Goal: Transaction & Acquisition: Subscribe to service/newsletter

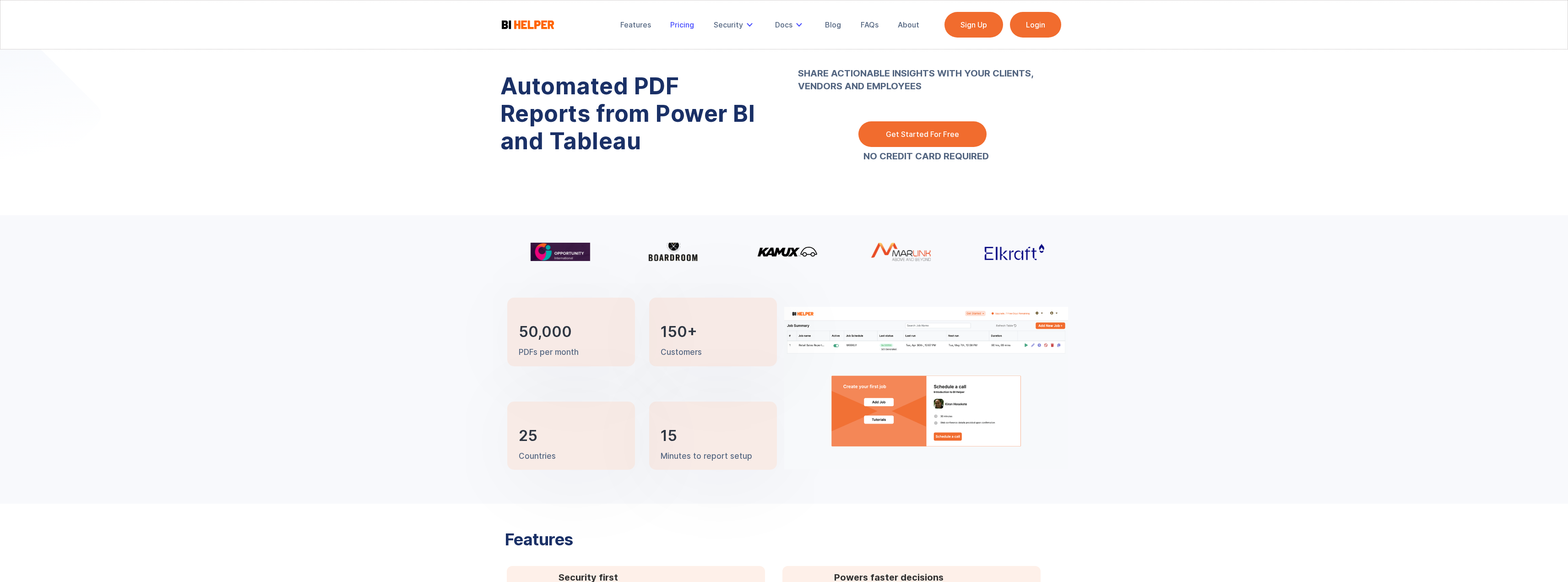
click at [691, 29] on div "Pricing" at bounding box center [682, 24] width 24 height 9
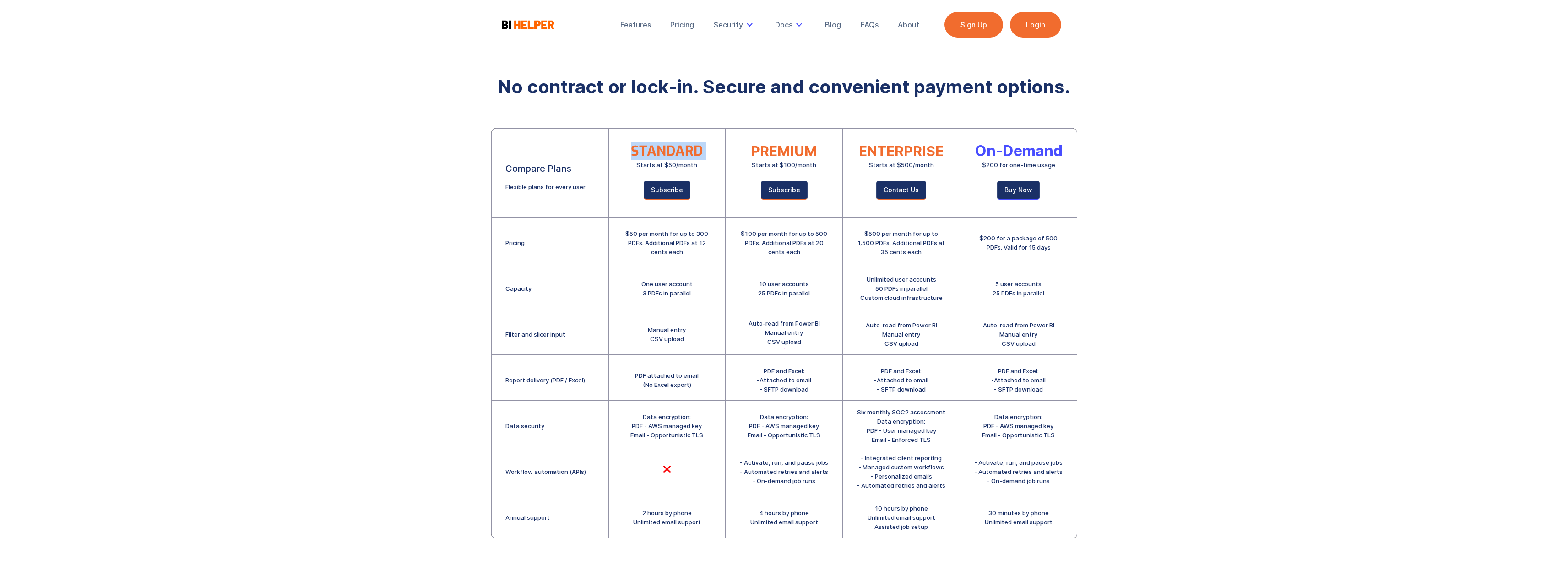
drag, startPoint x: 632, startPoint y: 163, endPoint x: 715, endPoint y: 168, distance: 83.2
click at [715, 168] on div "STANDARD Starts at $50/month Subscribe" at bounding box center [667, 173] width 116 height 89
drag, startPoint x: 746, startPoint y: 234, endPoint x: 825, endPoint y: 254, distance: 81.5
click at [825, 254] on div "$100 per month for up to 500 PDFs. Additional PDFs at 20 cents each" at bounding box center [784, 242] width 89 height 27
drag, startPoint x: 936, startPoint y: 254, endPoint x: 866, endPoint y: 237, distance: 72.0
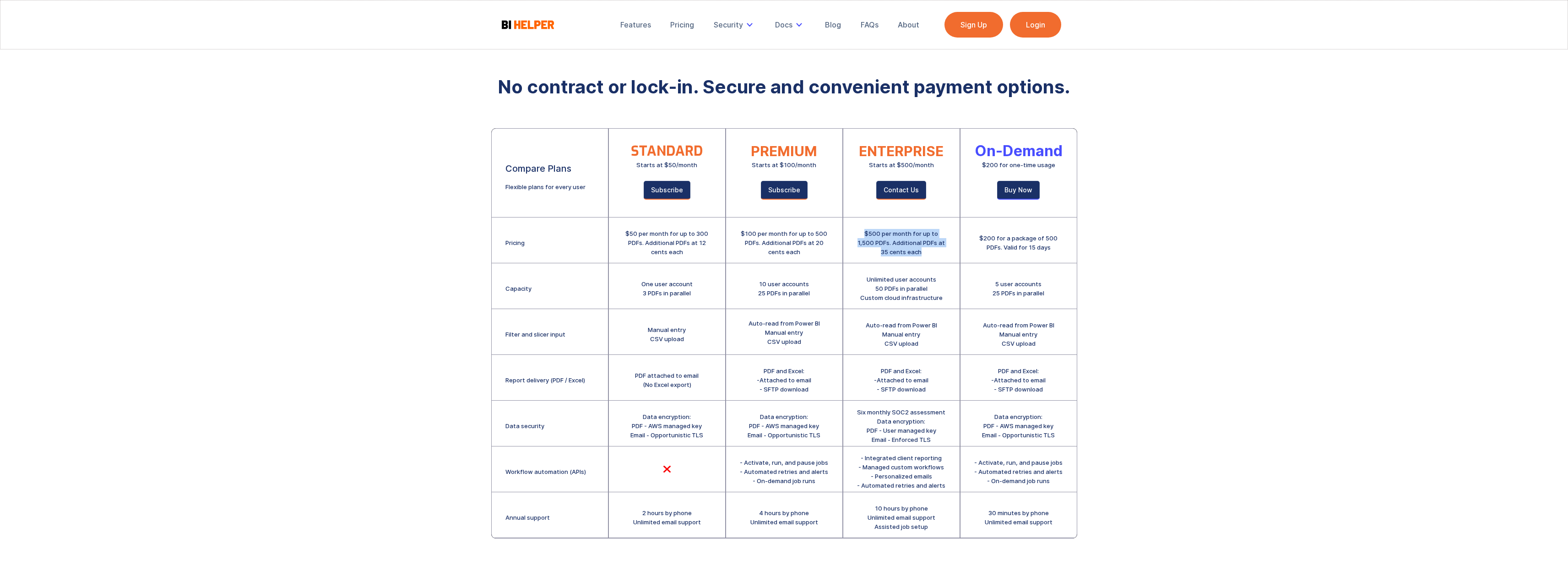
click at [866, 237] on div "$500 per month for up to 1,500 PDFs. Additional PDFs at 35 cents each" at bounding box center [901, 242] width 89 height 27
drag, startPoint x: 866, startPoint y: 237, endPoint x: 931, endPoint y: 257, distance: 68.0
click at [931, 257] on div "$500 per month for up to 1,500 PDFs. Additional PDFs at 35 cents each" at bounding box center [901, 240] width 116 height 46
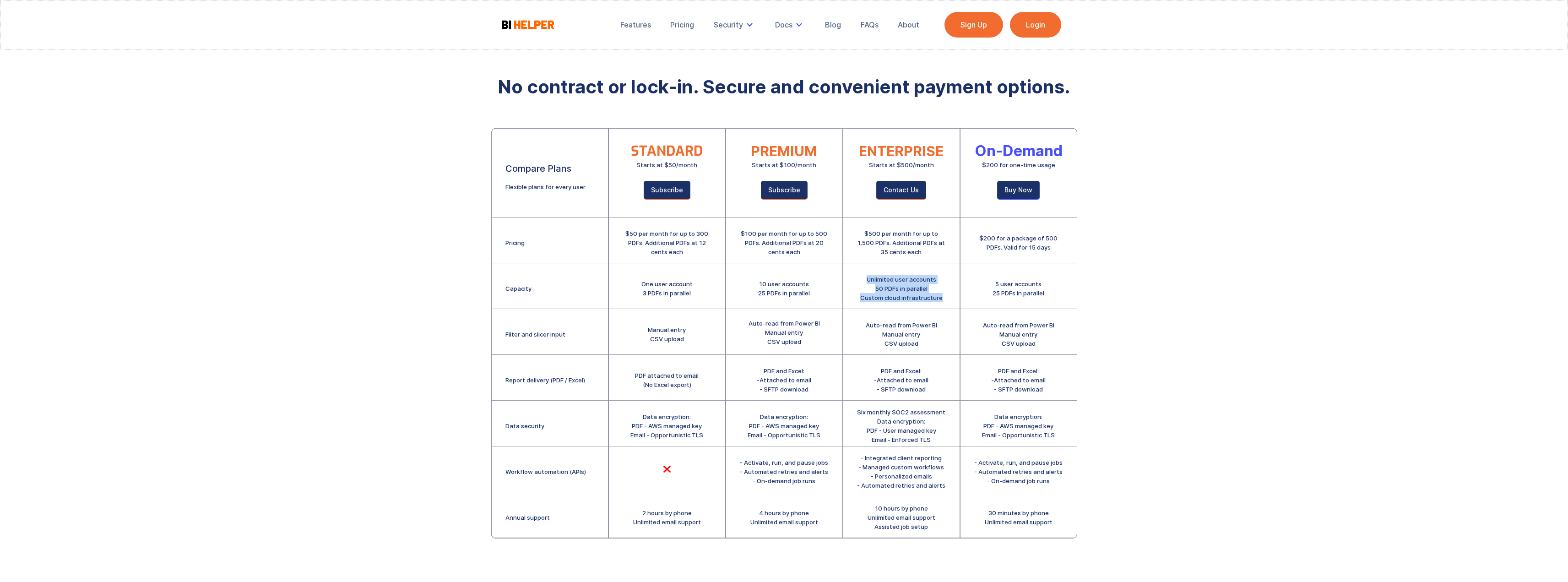
drag, startPoint x: 940, startPoint y: 303, endPoint x: 864, endPoint y: 281, distance: 79.1
click at [864, 281] on div "Unlimited user accounts 50 PDFs in parallel Custom cloud infrastructure" at bounding box center [901, 286] width 116 height 46
click at [864, 281] on div "Unlimited user accounts 50 PDFs in parallel Custom cloud infrastructure" at bounding box center [901, 288] width 82 height 27
drag, startPoint x: 864, startPoint y: 281, endPoint x: 941, endPoint y: 300, distance: 79.3
click at [941, 300] on div "Unlimited user accounts 50 PDFs in parallel Custom cloud infrastructure" at bounding box center [901, 286] width 116 height 46
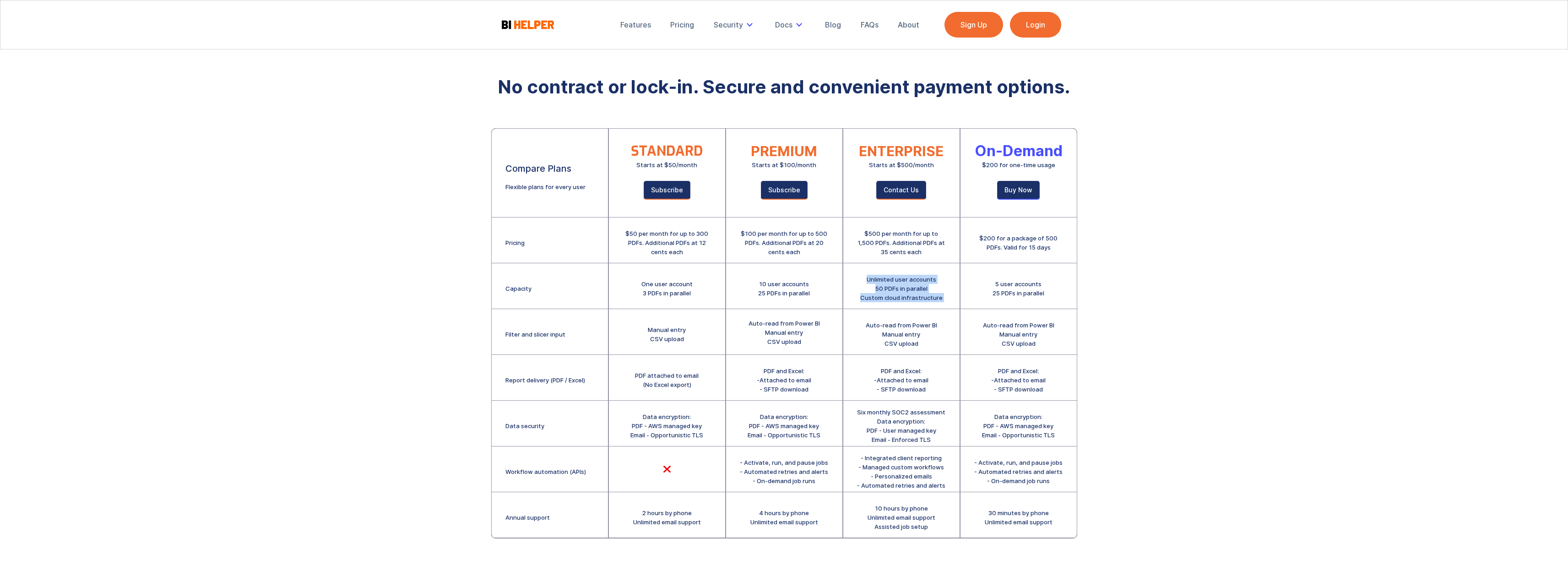
click at [941, 300] on div "Unlimited user accounts 50 PDFs in parallel Custom cloud infrastructure" at bounding box center [901, 286] width 116 height 46
drag, startPoint x: 941, startPoint y: 300, endPoint x: 859, endPoint y: 280, distance: 84.4
click at [859, 280] on div "Unlimited user accounts 50 PDFs in parallel Custom cloud infrastructure" at bounding box center [901, 286] width 116 height 46
drag, startPoint x: 926, startPoint y: 351, endPoint x: 867, endPoint y: 326, distance: 64.1
click at [867, 326] on div "Auto-read from Power BI Manual entry CSV upload" at bounding box center [901, 332] width 116 height 46
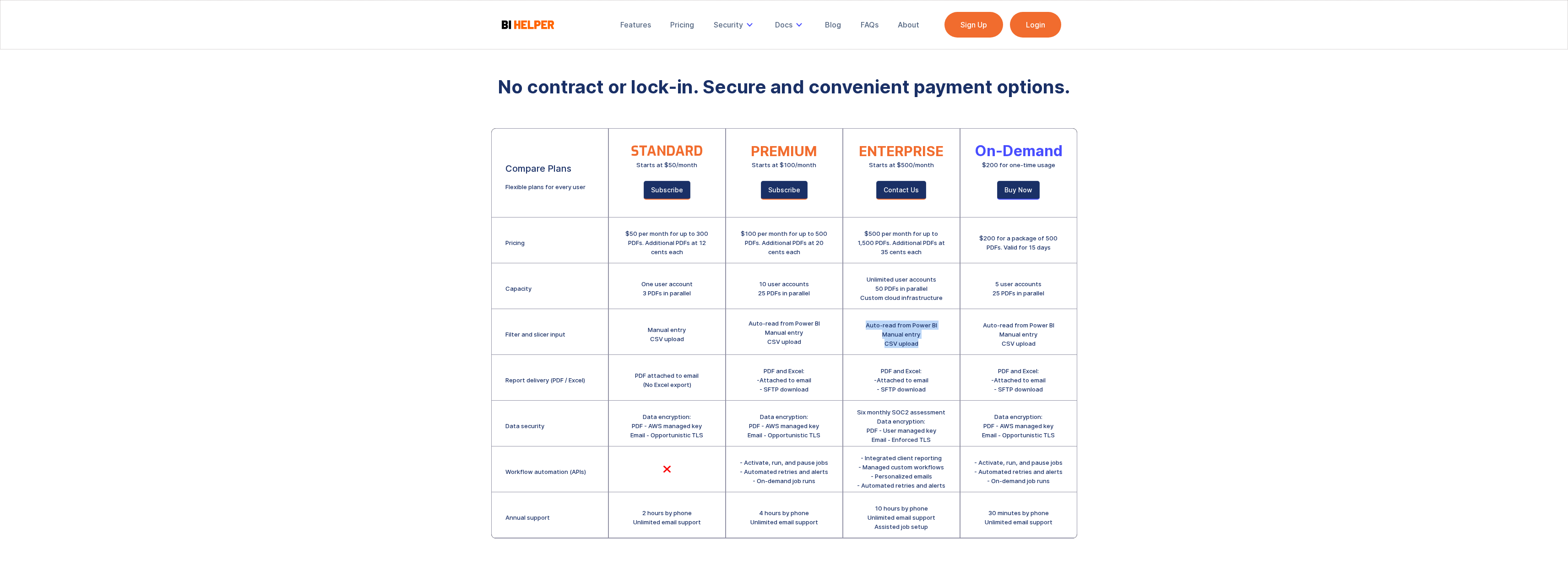
click at [867, 326] on div "Auto-read from Power BI Manual entry CSV upload" at bounding box center [901, 334] width 71 height 27
drag, startPoint x: 867, startPoint y: 326, endPoint x: 923, endPoint y: 343, distance: 58.5
click at [923, 343] on div "Auto-read from Power BI Manual entry CSV upload" at bounding box center [901, 334] width 71 height 27
drag, startPoint x: 919, startPoint y: 343, endPoint x: 869, endPoint y: 331, distance: 51.4
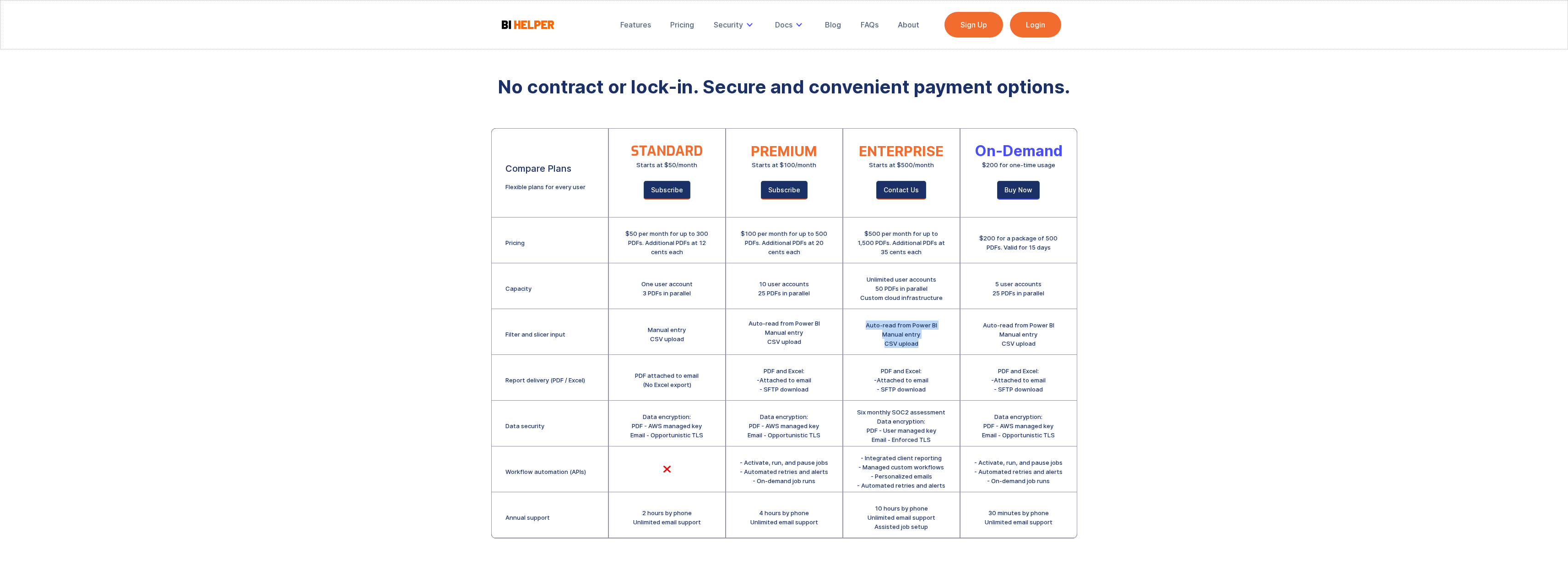
click at [867, 328] on div "Auto-read from Power BI Manual entry CSV upload" at bounding box center [901, 334] width 71 height 27
drag, startPoint x: 877, startPoint y: 371, endPoint x: 936, endPoint y: 391, distance: 62.3
click at [936, 391] on div "PDF and Excel: -Attached to email - SFTP download" at bounding box center [901, 377] width 116 height 46
drag, startPoint x: 917, startPoint y: 426, endPoint x: 936, endPoint y: 437, distance: 22.0
click at [936, 437] on div "Six monthly SOC2 assessment Data encryption: PDF - User managed key Email - Enf…" at bounding box center [901, 423] width 116 height 46
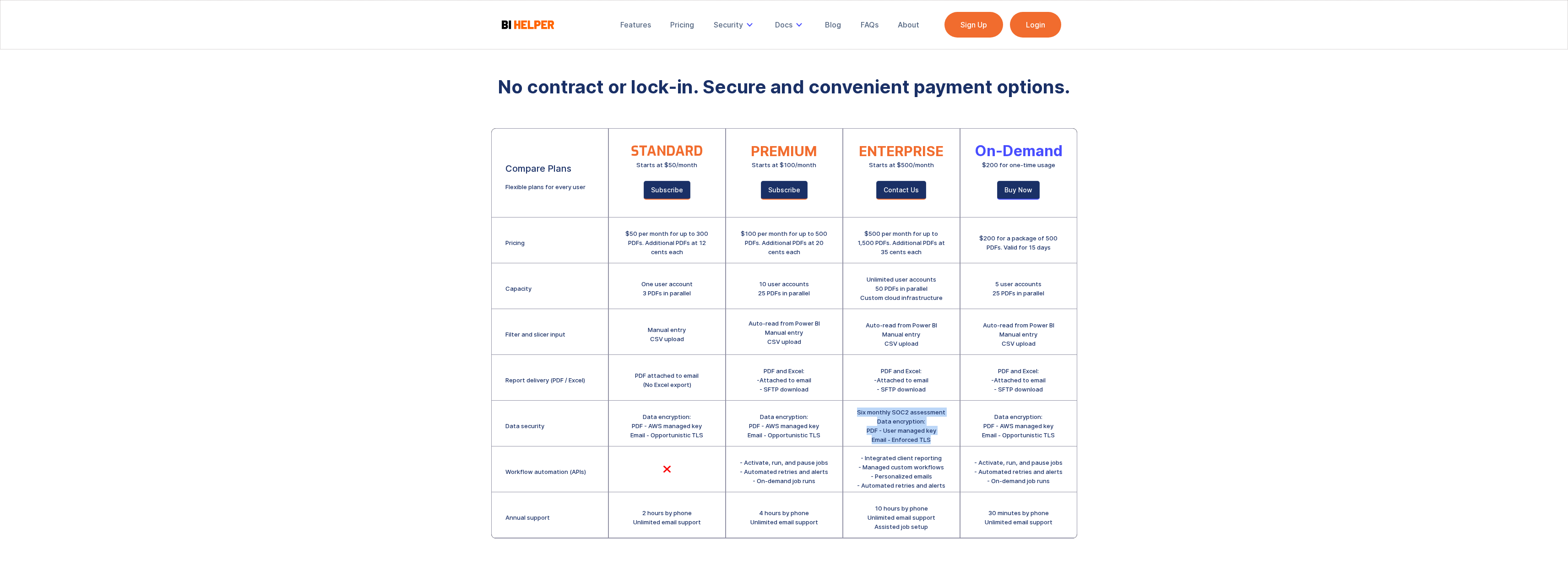
click at [936, 437] on div "Six monthly SOC2 assessment Data encryption: PDF - User managed key Email - Enf…" at bounding box center [901, 426] width 88 height 37
drag, startPoint x: 861, startPoint y: 234, endPoint x: 943, endPoint y: 251, distance: 83.7
click at [943, 251] on div "$500 per month for up to 1,500 PDFs. Additional PDFs at 35 cents each" at bounding box center [901, 242] width 89 height 27
drag, startPoint x: 856, startPoint y: 412, endPoint x: 942, endPoint y: 447, distance: 92.8
click at [942, 447] on div "ENTERPRISE Starts at $500/month Contact Us $500 per month for up to 1,500 PDFs.…" at bounding box center [901, 333] width 116 height 409
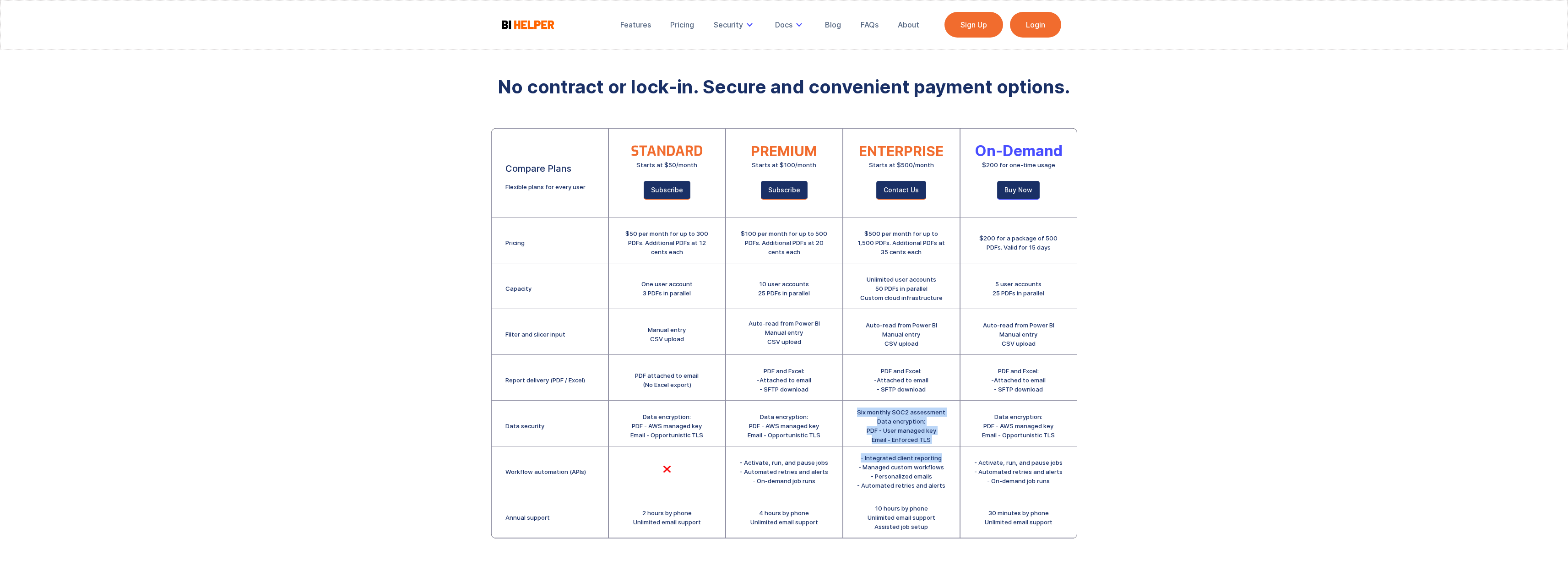
click at [867, 454] on div "- Integrated client reporting - Managed custom workflows - Personalized emails …" at bounding box center [901, 472] width 88 height 37
drag, startPoint x: 925, startPoint y: 469, endPoint x: 941, endPoint y: 483, distance: 21.3
click at [941, 483] on div "- Integrated client reporting - Managed custom workflows - Personalized emails …" at bounding box center [901, 472] width 88 height 37
drag, startPoint x: 943, startPoint y: 483, endPoint x: 857, endPoint y: 461, distance: 88.8
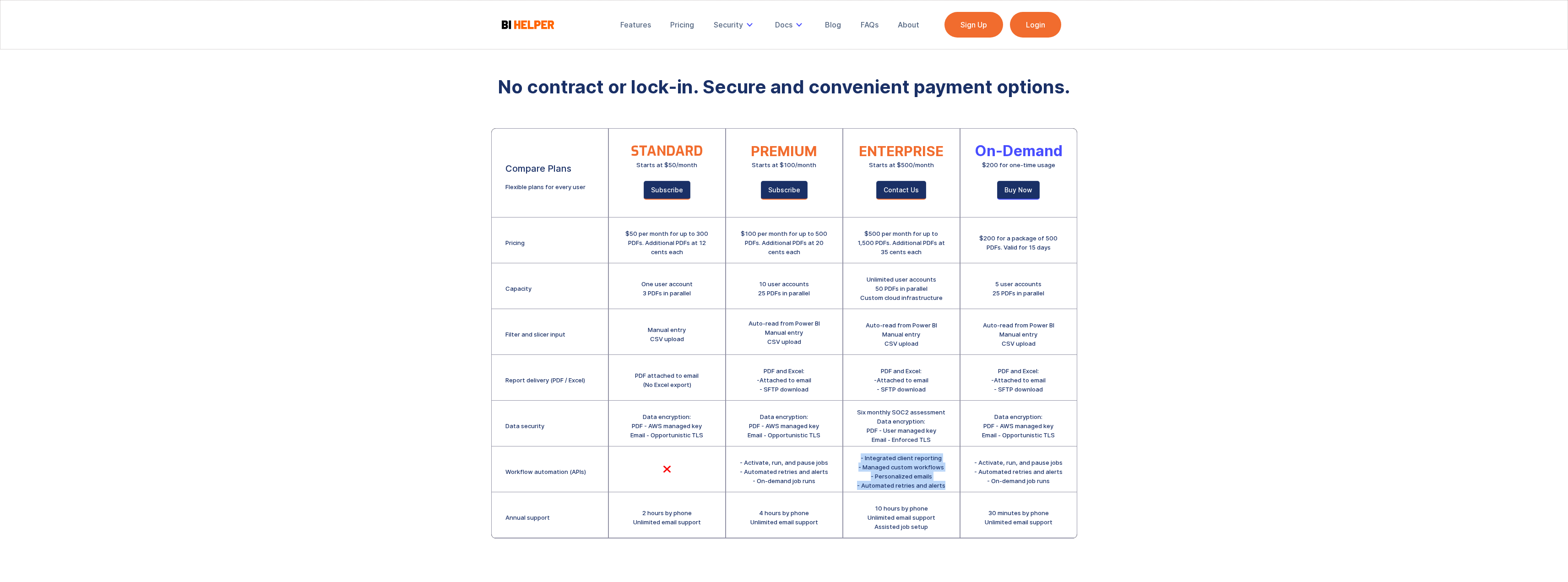
click at [856, 460] on div "- Integrated client reporting - Managed custom workflows - Personalized emails …" at bounding box center [901, 469] width 116 height 46
drag, startPoint x: 865, startPoint y: 507, endPoint x: 932, endPoint y: 527, distance: 69.9
click at [932, 527] on div "10 hours by phone Unlimited email support Assisted job setup" at bounding box center [901, 515] width 116 height 46
click at [932, 527] on div "10 hours by phone Unlimited email support Assisted job setup" at bounding box center [901, 517] width 68 height 27
drag, startPoint x: 933, startPoint y: 525, endPoint x: 868, endPoint y: 511, distance: 66.5
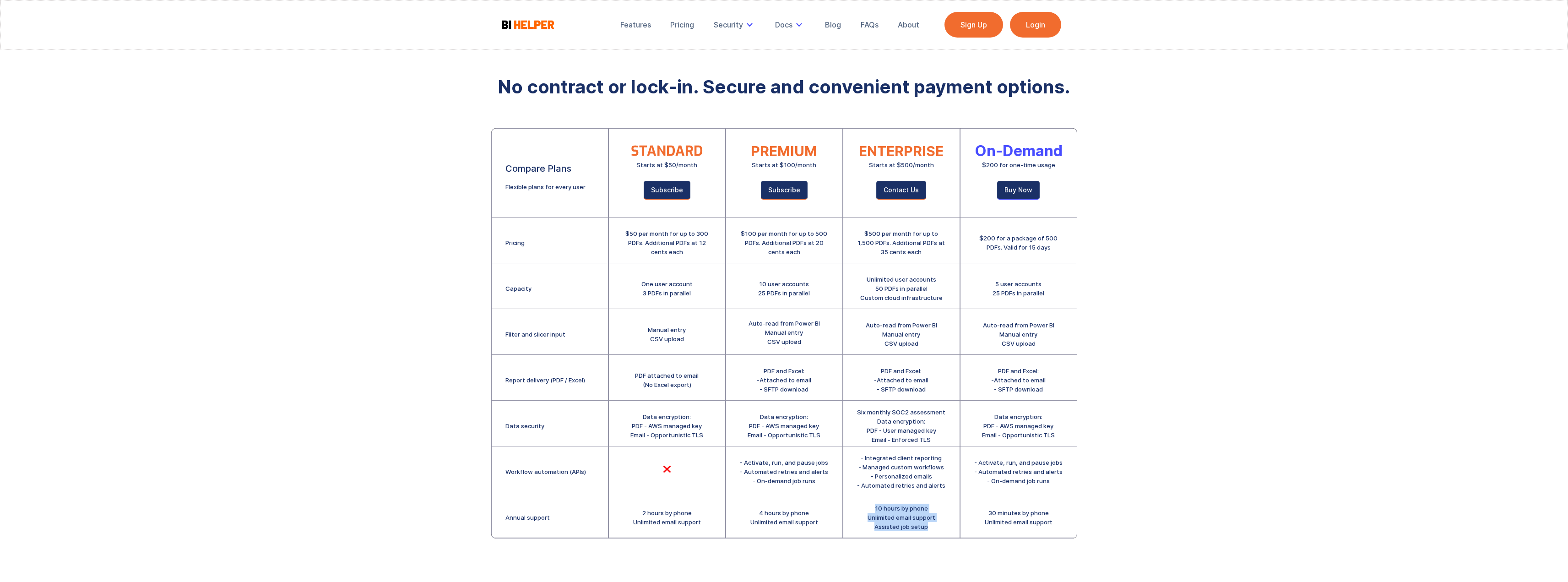
click at [868, 511] on div "10 hours by phone Unlimited email support Assisted job setup" at bounding box center [901, 517] width 68 height 27
drag, startPoint x: 916, startPoint y: 521, endPoint x: 933, endPoint y: 527, distance: 18.0
click at [933, 527] on div "10 hours by phone Unlimited email support Assisted job setup" at bounding box center [901, 517] width 68 height 27
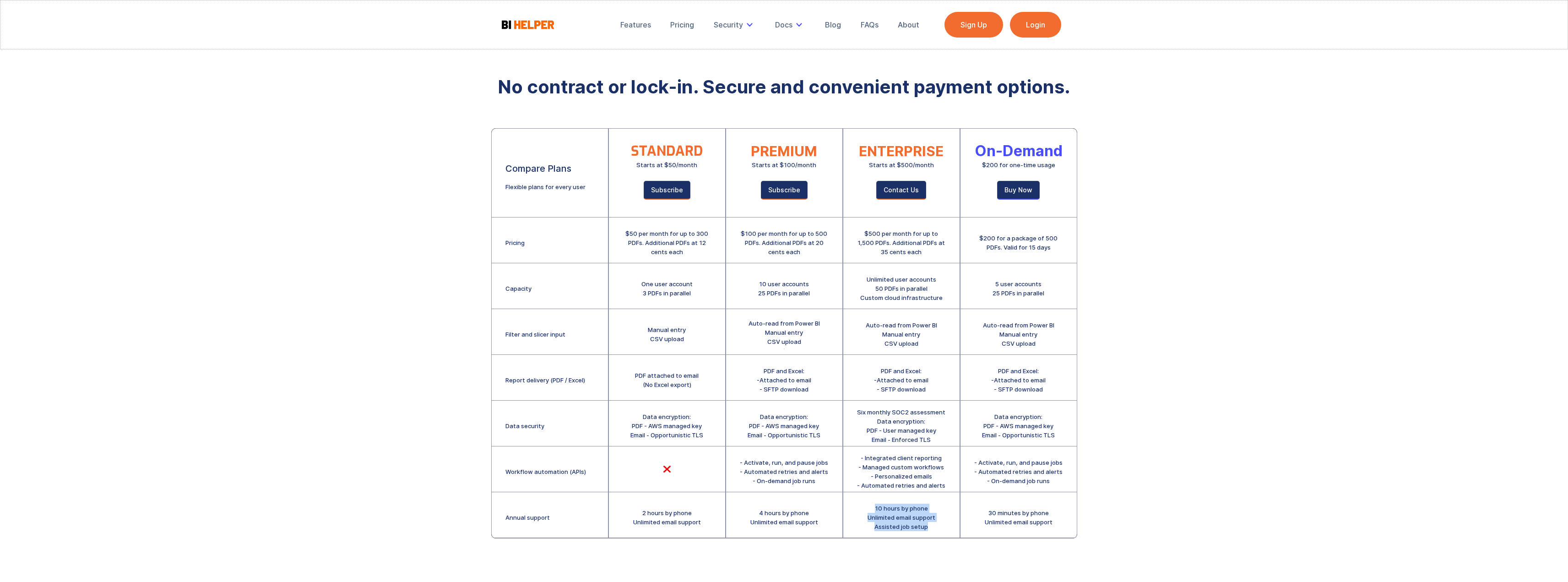
drag, startPoint x: 933, startPoint y: 523, endPoint x: 859, endPoint y: 505, distance: 76.2
click at [859, 505] on div "10 hours by phone Unlimited email support Assisted job setup" at bounding box center [901, 515] width 116 height 46
click at [867, 505] on div "10 hours by phone Unlimited email support Assisted job setup" at bounding box center [901, 515] width 116 height 46
drag, startPoint x: 867, startPoint y: 505, endPoint x: 934, endPoint y: 524, distance: 69.6
click at [934, 524] on div "10 hours by phone Unlimited email support Assisted job setup" at bounding box center [901, 515] width 116 height 46
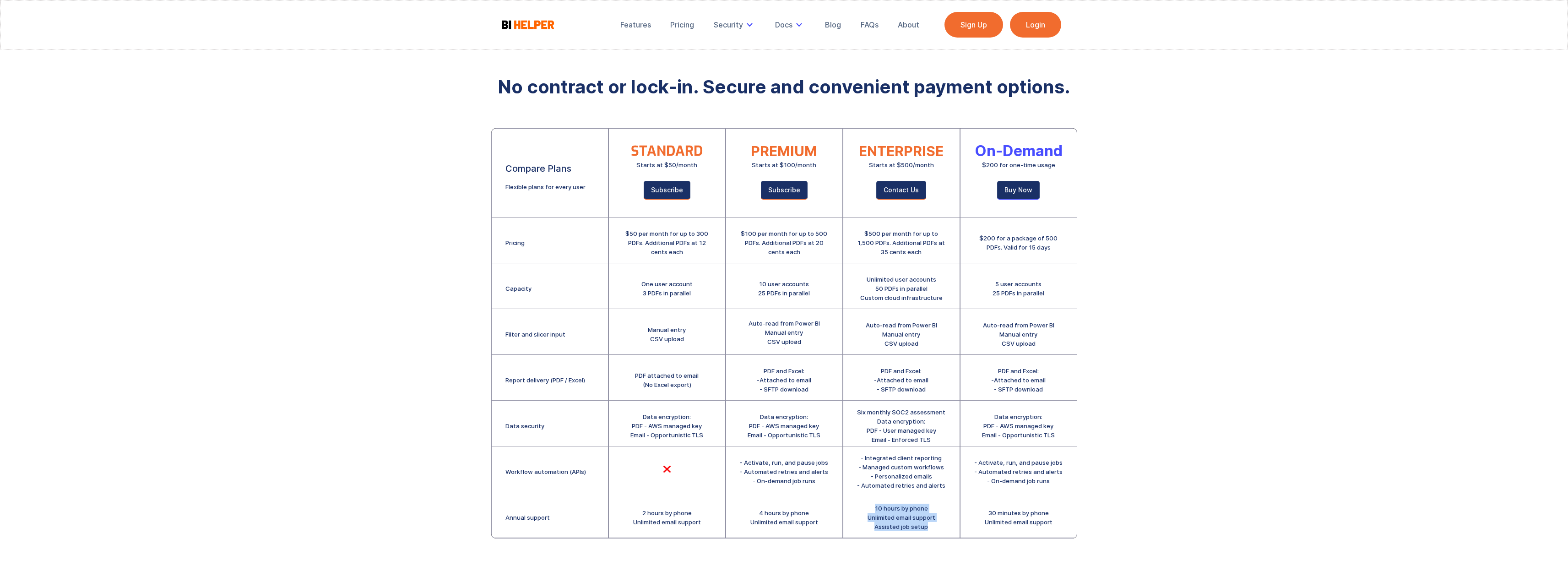
click at [934, 524] on div "10 hours by phone Unlimited email support Assisted job setup" at bounding box center [901, 517] width 68 height 27
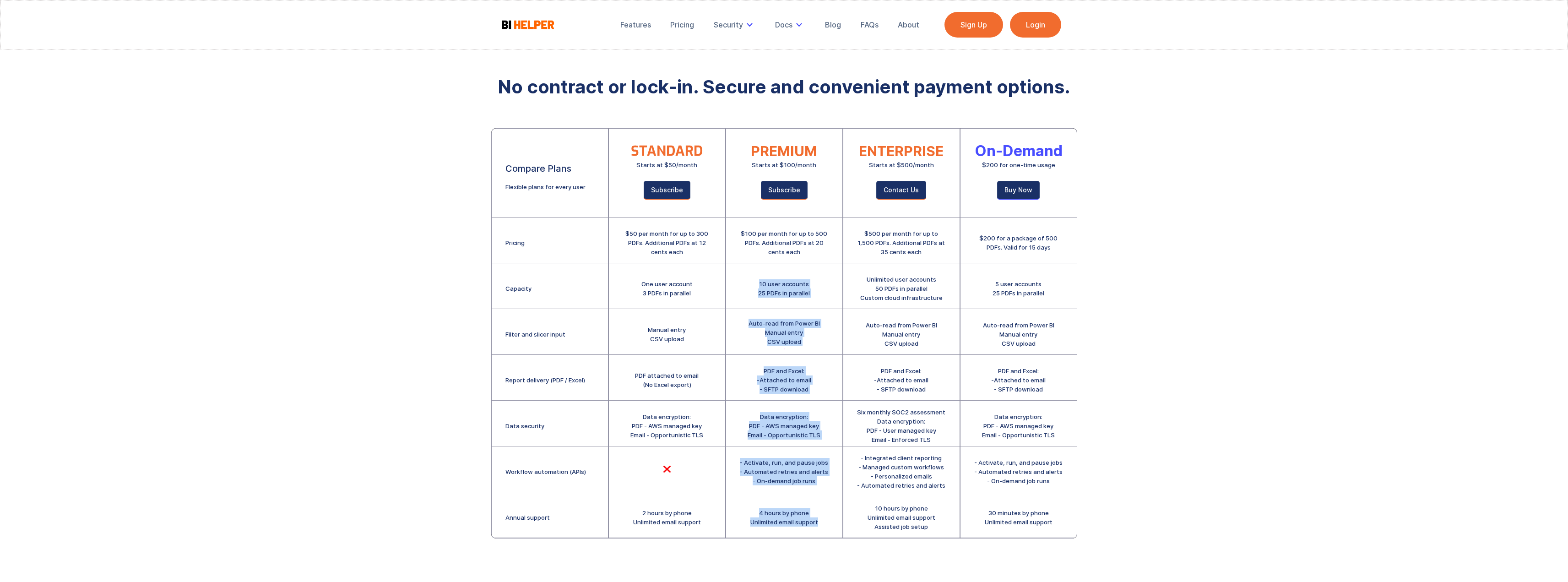
drag, startPoint x: 756, startPoint y: 282, endPoint x: 838, endPoint y: 531, distance: 262.2
click at [825, 533] on div "PREMIUM Starts at $100/month Subscribe $100 per month for up to 500 PDFs. Addit…" at bounding box center [784, 333] width 116 height 409
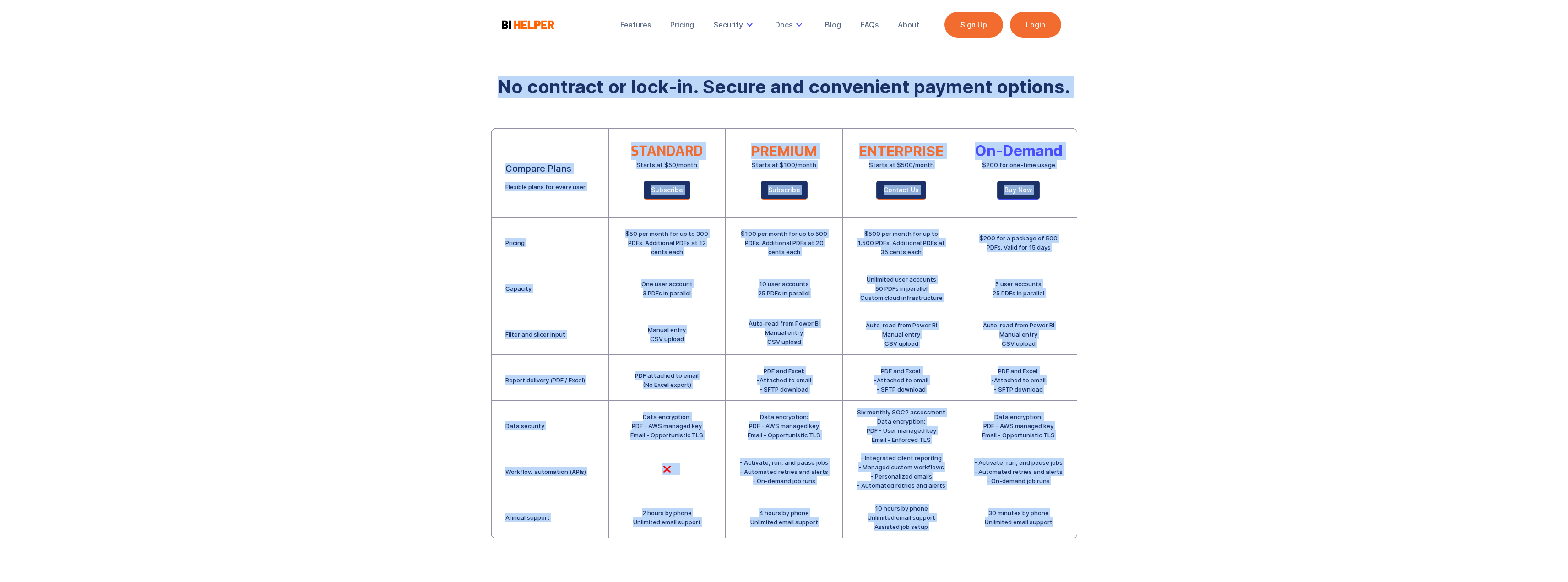
drag, startPoint x: 1061, startPoint y: 522, endPoint x: 484, endPoint y: 79, distance: 727.4
click at [484, 79] on div "Features Pricing Security Secure Email Delivery Docs Product Guide Privacy EULA…" at bounding box center [784, 318] width 1568 height 637
click at [496, 80] on div "No contract or lock-in. Secure and convenient payment options." at bounding box center [784, 85] width 586 height 23
drag, startPoint x: 496, startPoint y: 82, endPoint x: 1055, endPoint y: 526, distance: 713.9
click at [1055, 526] on div "No contract or lock-in. Secure and convenient payment options. Compare Plans Fl…" at bounding box center [784, 296] width 586 height 483
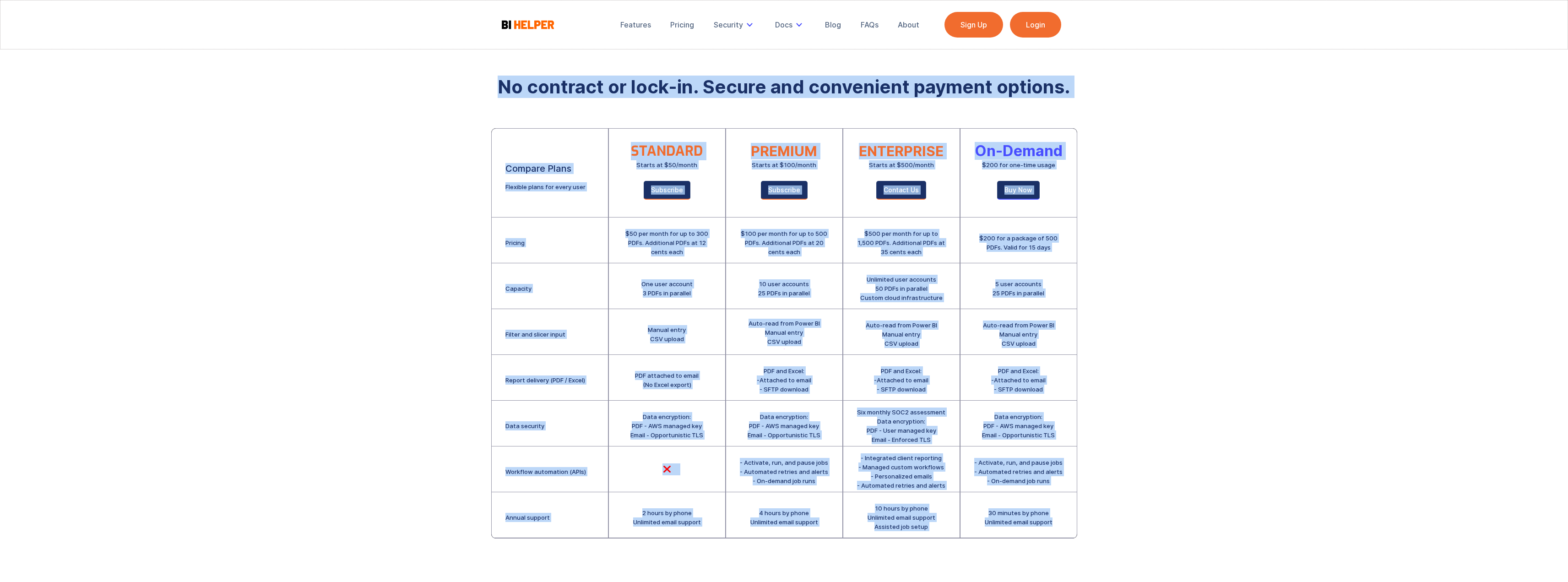
click at [1055, 526] on div "30 minutes by phone Unlimited email support" at bounding box center [1018, 515] width 116 height 46
drag, startPoint x: 965, startPoint y: 468, endPoint x: 489, endPoint y: 86, distance: 610.3
click at [489, 86] on div "Features Pricing Security Secure Email Delivery Docs Product Guide Privacy EULA…" at bounding box center [784, 318] width 1568 height 637
drag, startPoint x: 489, startPoint y: 83, endPoint x: 1073, endPoint y: 521, distance: 730.0
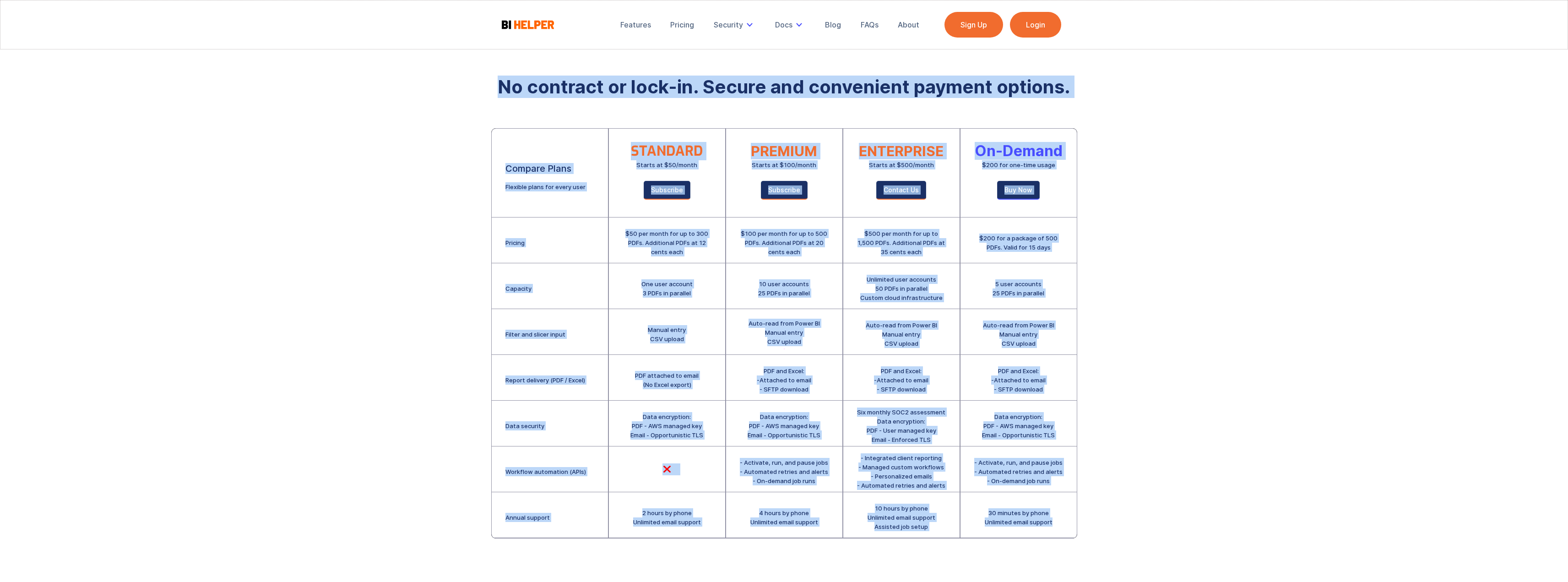
click at [1074, 520] on div "Features Pricing Security Secure Email Delivery Docs Product Guide Privacy EULA…" at bounding box center [784, 318] width 1568 height 637
click at [1073, 521] on div "30 minutes by phone Unlimited email support" at bounding box center [1018, 515] width 116 height 46
drag, startPoint x: 1069, startPoint y: 523, endPoint x: 491, endPoint y: 83, distance: 726.4
click at [491, 83] on div "No contract or lock-in. Secure and convenient payment options. Compare Plans Fl…" at bounding box center [784, 296] width 586 height 483
click at [491, 83] on div "No contract or lock-in. Secure and convenient payment options." at bounding box center [784, 85] width 586 height 23
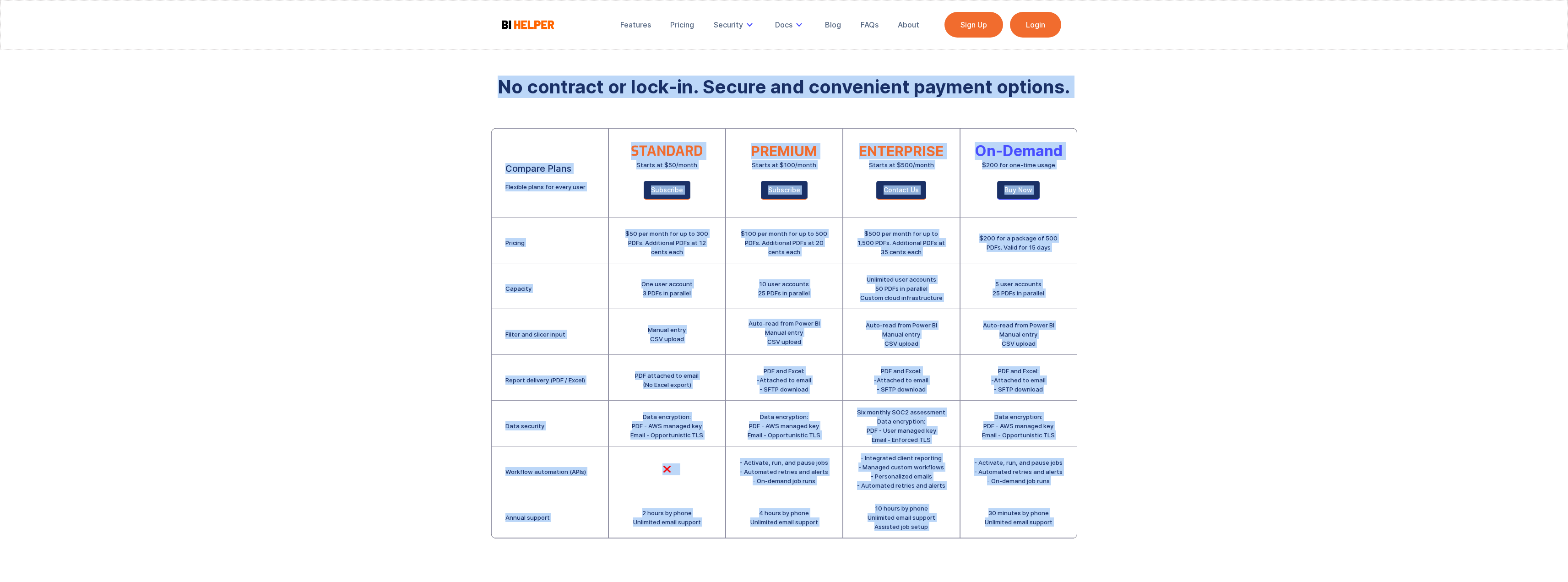
drag, startPoint x: 491, startPoint y: 83, endPoint x: 1057, endPoint y: 536, distance: 725.0
click at [1057, 536] on div "No contract or lock-in. Secure and convenient payment options. Compare Plans Fl…" at bounding box center [784, 296] width 586 height 483
click at [1057, 532] on div "30 minutes by phone Unlimited email support" at bounding box center [1018, 515] width 116 height 46
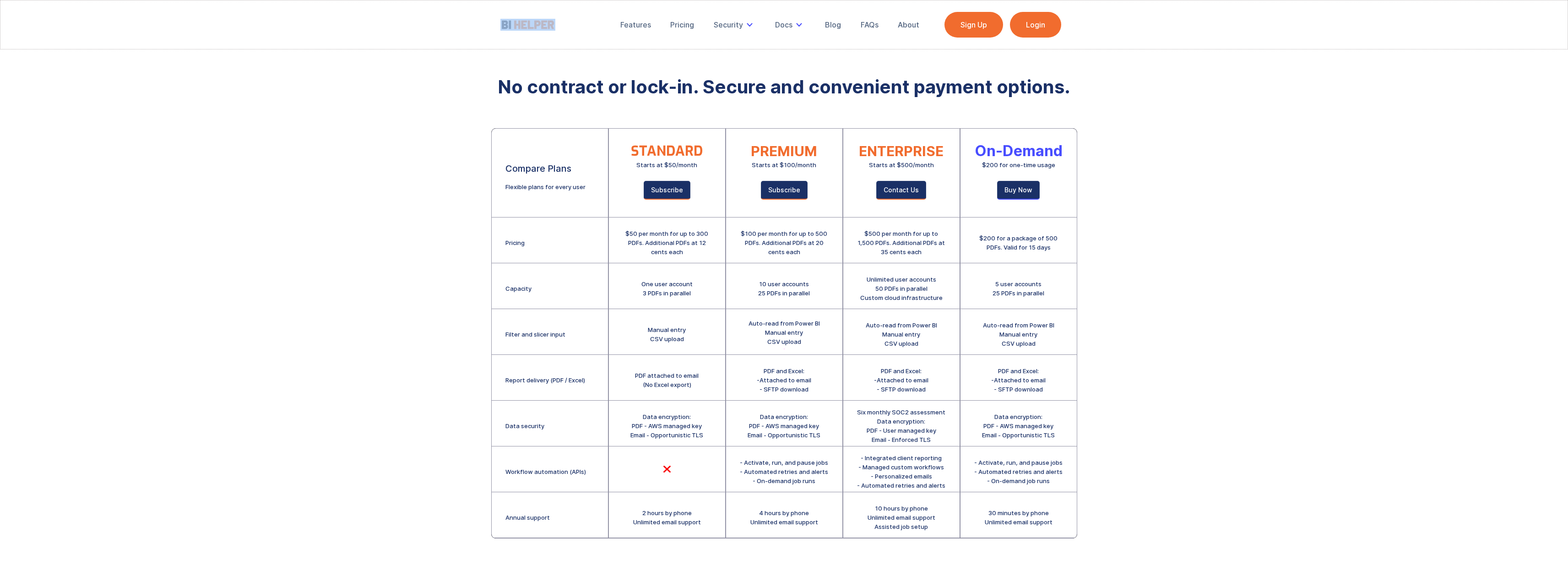
drag, startPoint x: 1063, startPoint y: 524, endPoint x: 369, endPoint y: 34, distance: 849.6
click at [369, 34] on body "Features Pricing Security Secure Email Delivery Docs Product Guide Privacy EULA…" at bounding box center [784, 467] width 1568 height 934
click at [660, 79] on strong "No contract or lock-in. Secure and convenient payment options." at bounding box center [784, 86] width 573 height 23
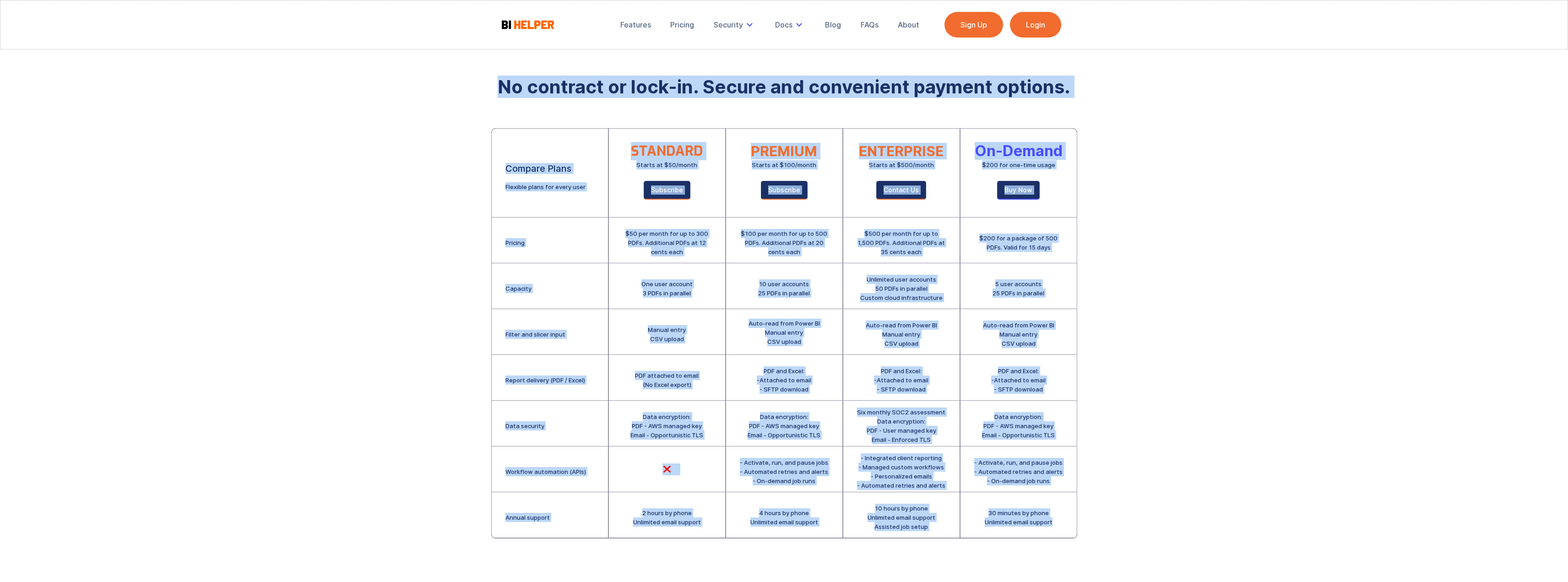
drag, startPoint x: 502, startPoint y: 80, endPoint x: 1054, endPoint y: 525, distance: 709.0
click at [1054, 525] on div "No contract or lock-in. Secure and convenient payment options. Compare Plans Fl…" at bounding box center [784, 296] width 586 height 483
click at [1054, 525] on div "30 minutes by phone Unlimited email support" at bounding box center [1018, 515] width 116 height 46
drag, startPoint x: 1064, startPoint y: 522, endPoint x: 475, endPoint y: 84, distance: 734.0
click at [475, 84] on div "Features Pricing Security Secure Email Delivery Docs Product Guide Privacy EULA…" at bounding box center [784, 318] width 1568 height 637
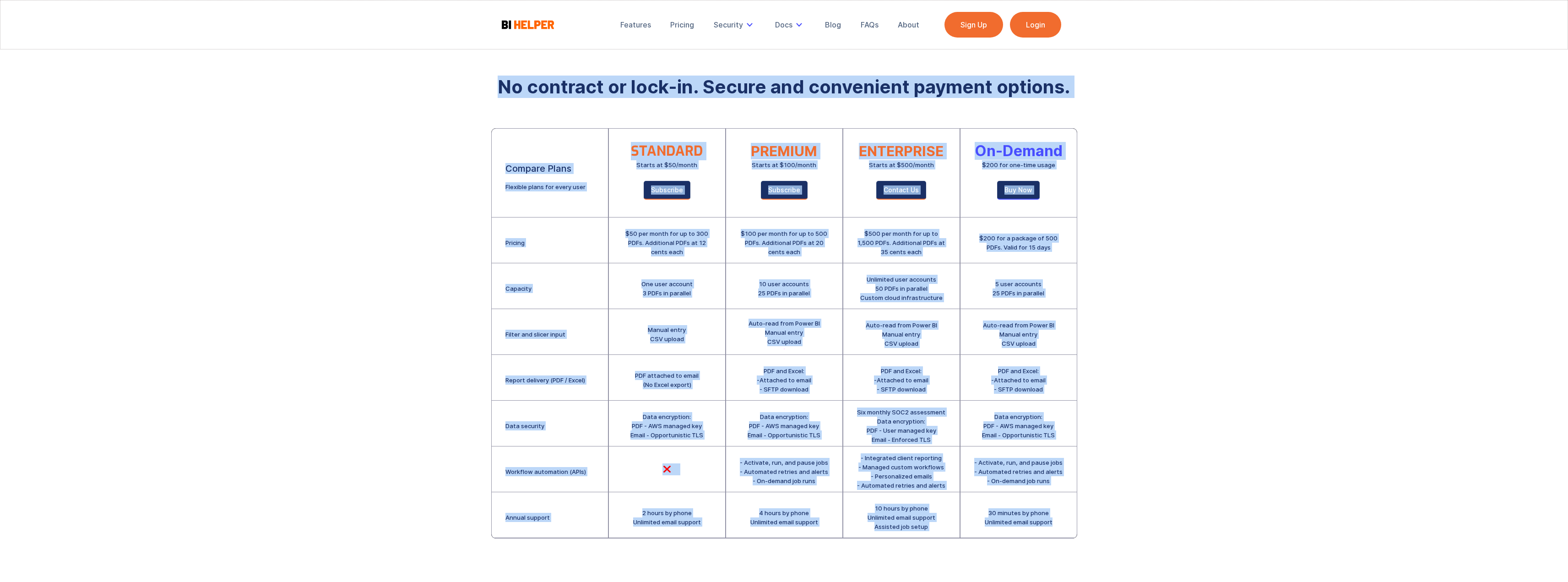
click at [476, 84] on div "Features Pricing Security Secure Email Delivery Docs Product Guide Privacy EULA…" at bounding box center [784, 318] width 1568 height 637
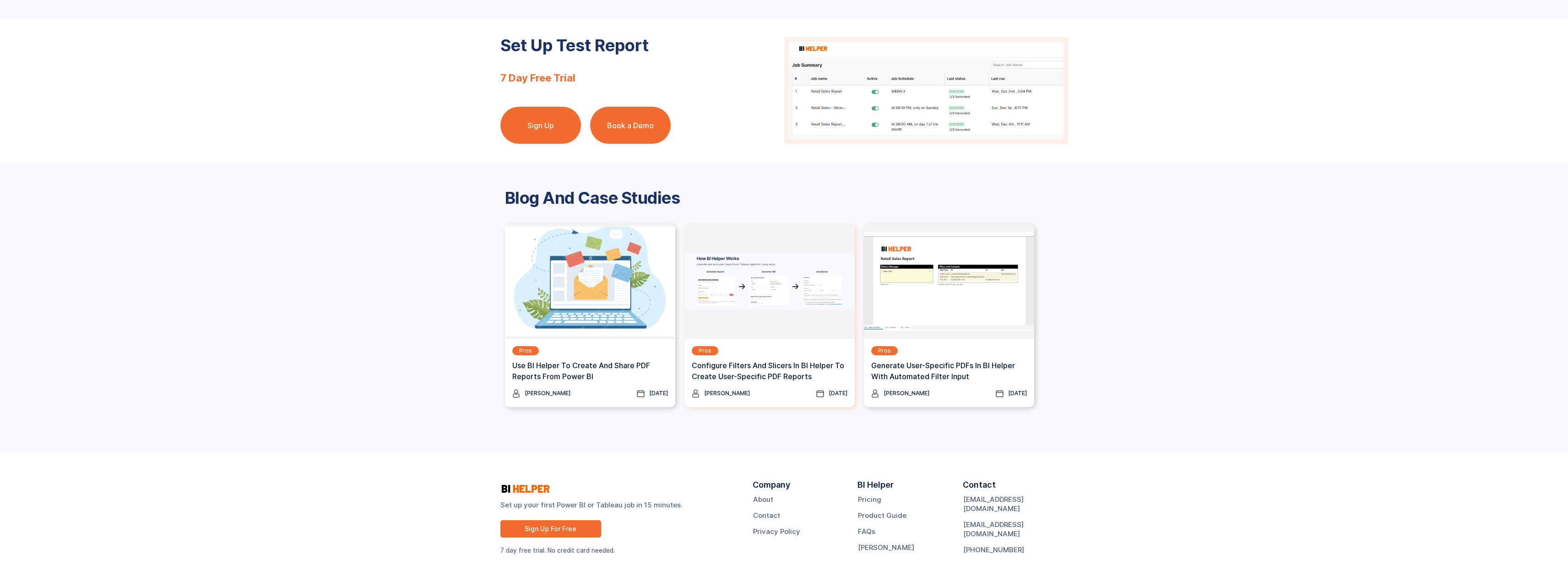
scroll to position [1028, 0]
